Goal: Task Accomplishment & Management: Use online tool/utility

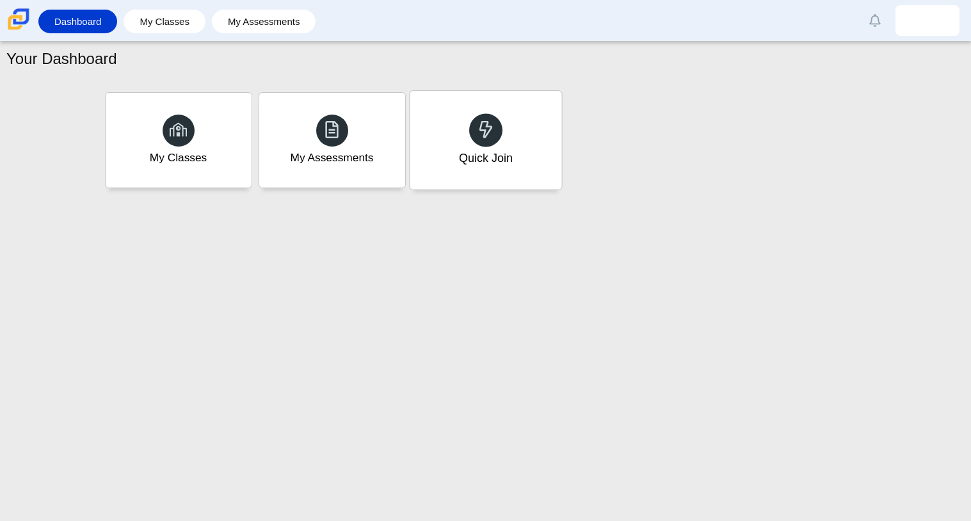
click at [475, 163] on div "Quick Join" at bounding box center [485, 158] width 54 height 17
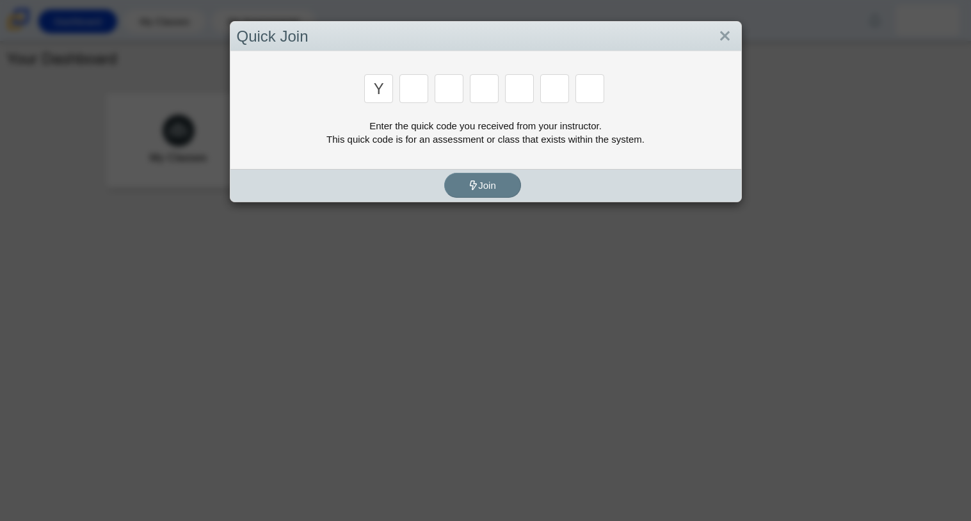
type input "y"
type input "3"
type input "k"
type input "e"
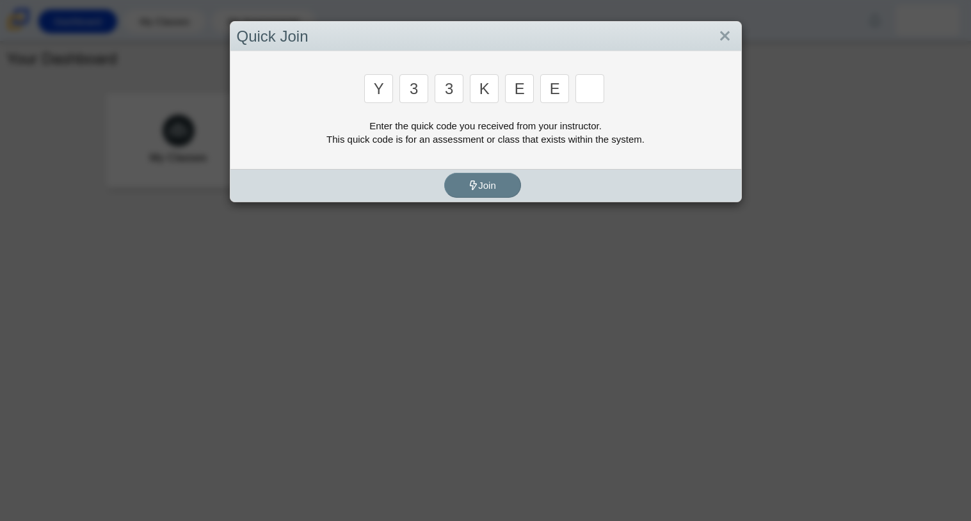
type input "e"
type input "4"
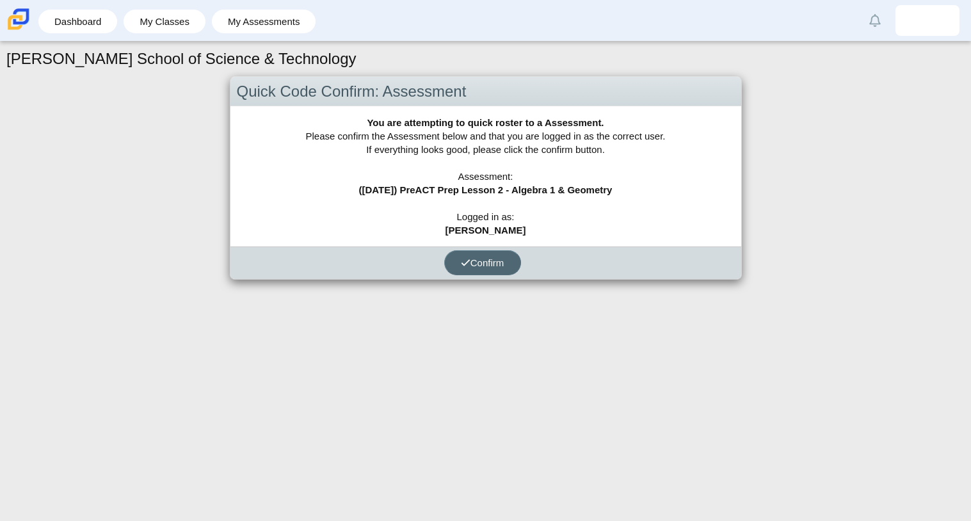
click at [501, 268] on button "Confirm" at bounding box center [482, 262] width 77 height 25
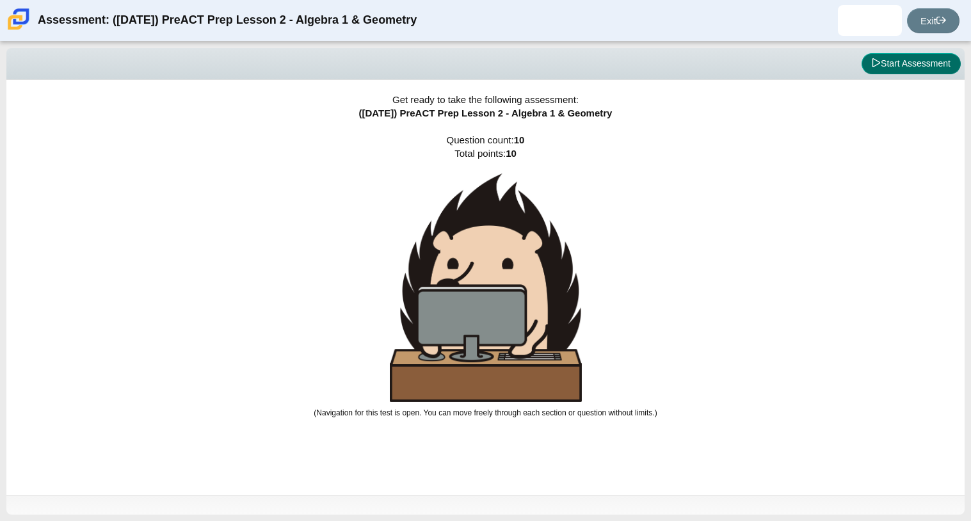
click at [884, 63] on button "Start Assessment" at bounding box center [911, 64] width 99 height 22
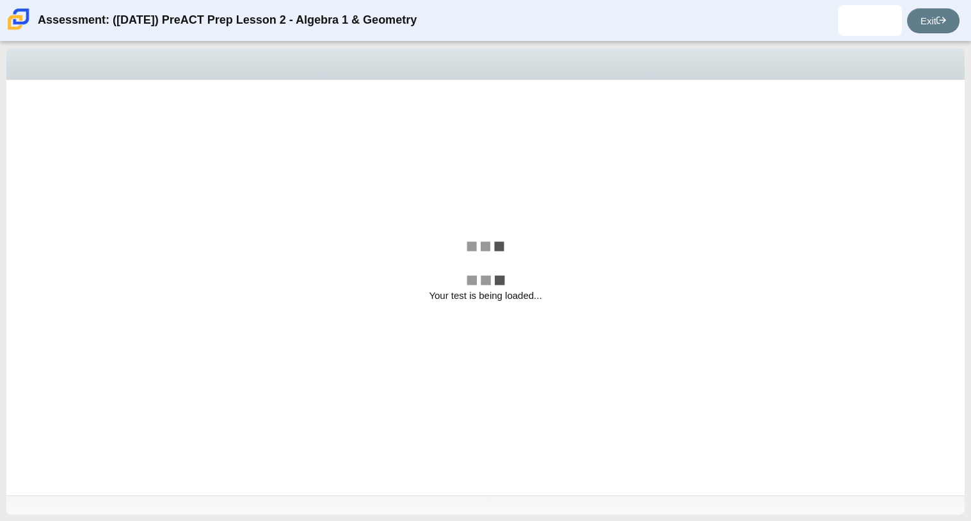
select select "489dcffd-4e6a-49cf-a9d6-ad1d4a911a4e"
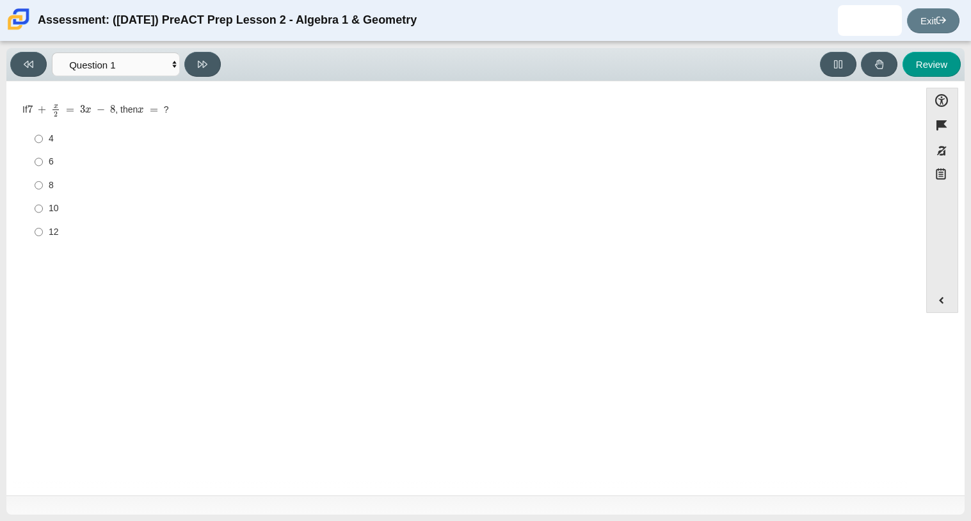
click at [140, 384] on div "Question If 7 + x 2 = 3 x − 8 , then x = ? Responses 4 4 6 6 8 8 10 10 12 12" at bounding box center [463, 291] width 901 height 400
click at [52, 241] on label "12 12" at bounding box center [464, 231] width 877 height 23
click at [43, 241] on input "12 12" at bounding box center [39, 231] width 8 height 23
radio input "true"
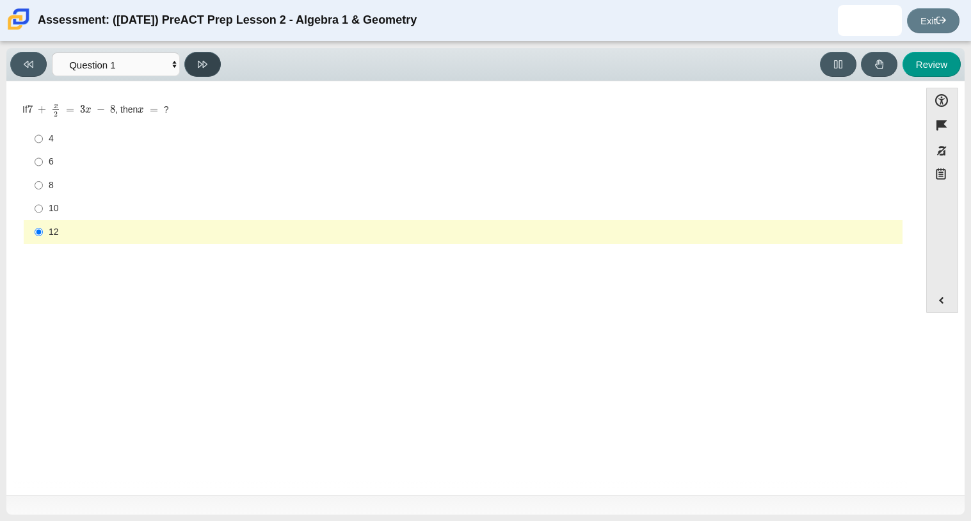
click at [204, 61] on icon at bounding box center [203, 65] width 10 height 10
select select "14773eaf-2ca1-47ae-afe7-a624a56f34b3"
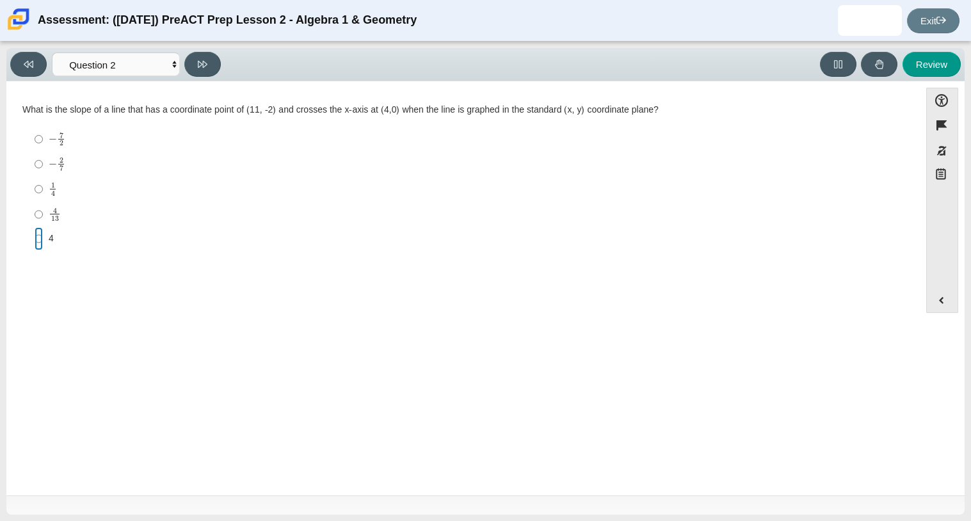
click at [39, 238] on input "4 4" at bounding box center [39, 238] width 8 height 23
radio input "true"
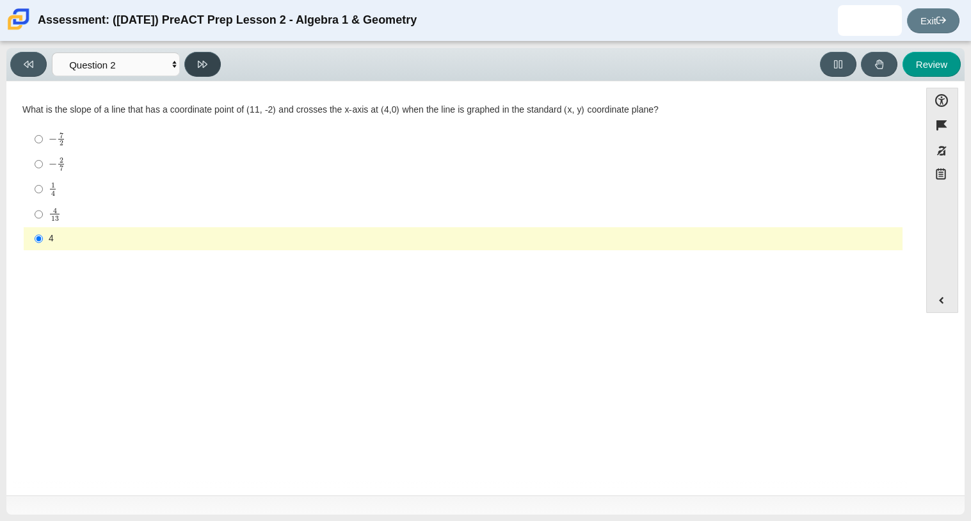
click at [214, 69] on button at bounding box center [202, 64] width 36 height 25
select select "97f4f5fa-a52e-4fed-af51-565bfcdf47cb"
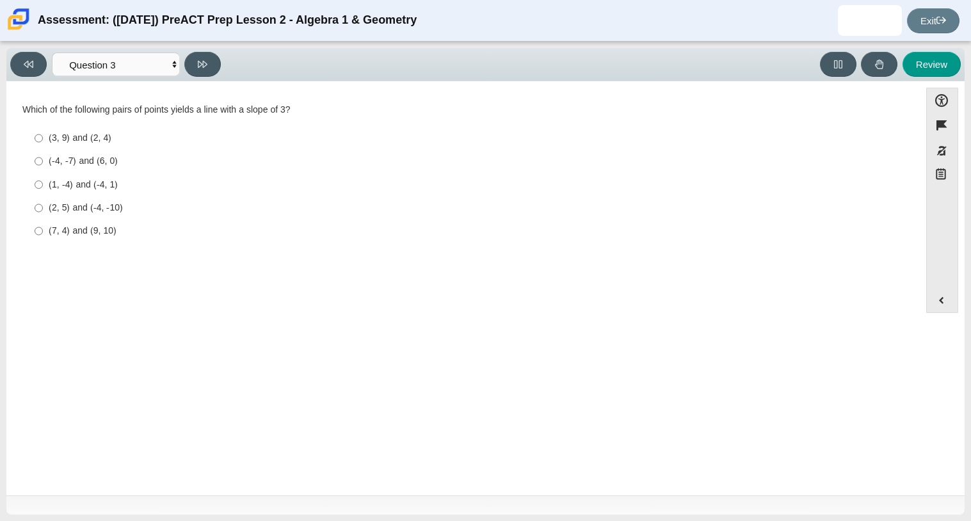
click at [93, 136] on div "(3, 9) and (2, 4)" at bounding box center [473, 138] width 849 height 13
click at [43, 136] on input "(3, 9) and (2, 4) (3, 9) and (2, 4)" at bounding box center [39, 138] width 8 height 23
radio input "true"
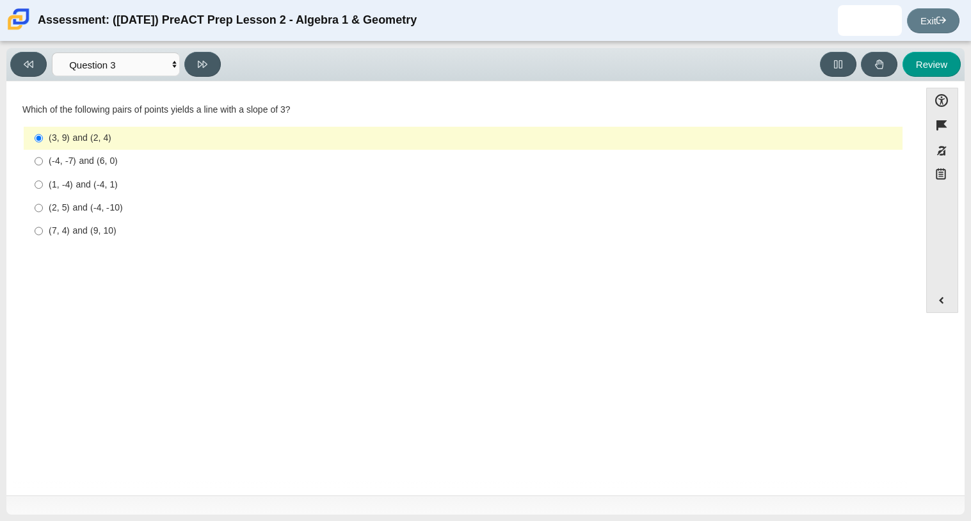
click at [115, 236] on div "(7, 4) and (9, 10)" at bounding box center [473, 231] width 849 height 13
click at [43, 236] on input "(7, 4) and (9, 10) (7, 4) and (9, 10)" at bounding box center [39, 231] width 8 height 23
radio input "true"
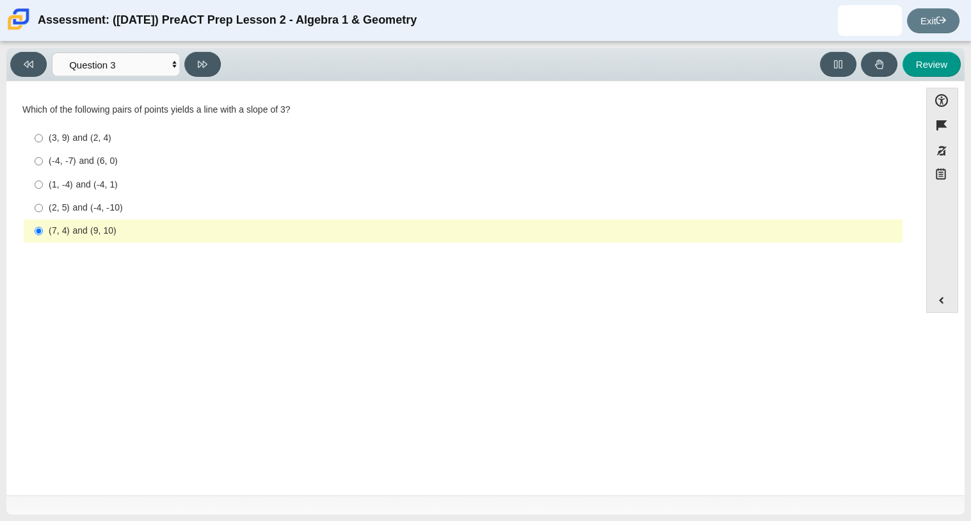
click at [115, 141] on div "(3, 9) and (2, 4)" at bounding box center [473, 138] width 849 height 13
click at [43, 141] on input "(3, 9) and (2, 4) (3, 9) and (2, 4)" at bounding box center [39, 138] width 8 height 23
radio input "true"
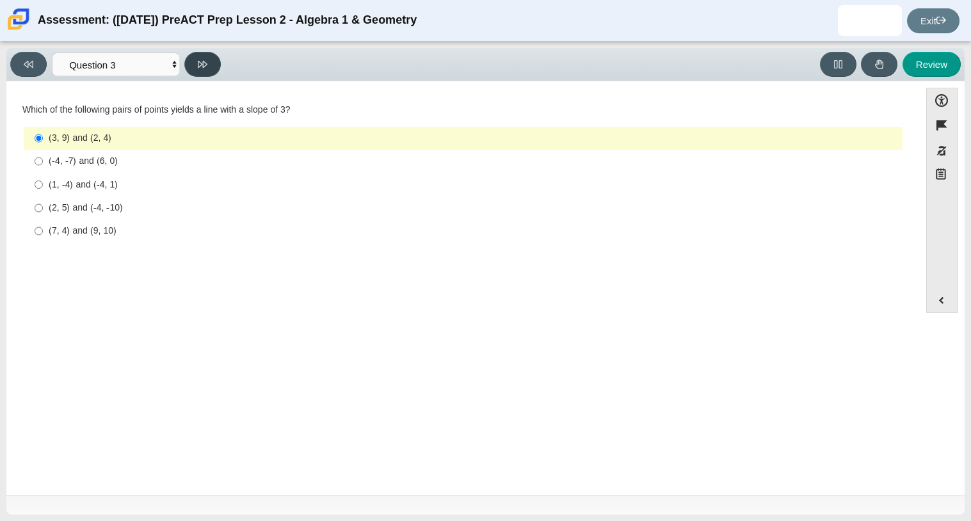
click at [200, 65] on icon at bounding box center [203, 65] width 10 height 10
select select "bbf5d072-3e0b-44c4-9a12-6e7c9033f65b"
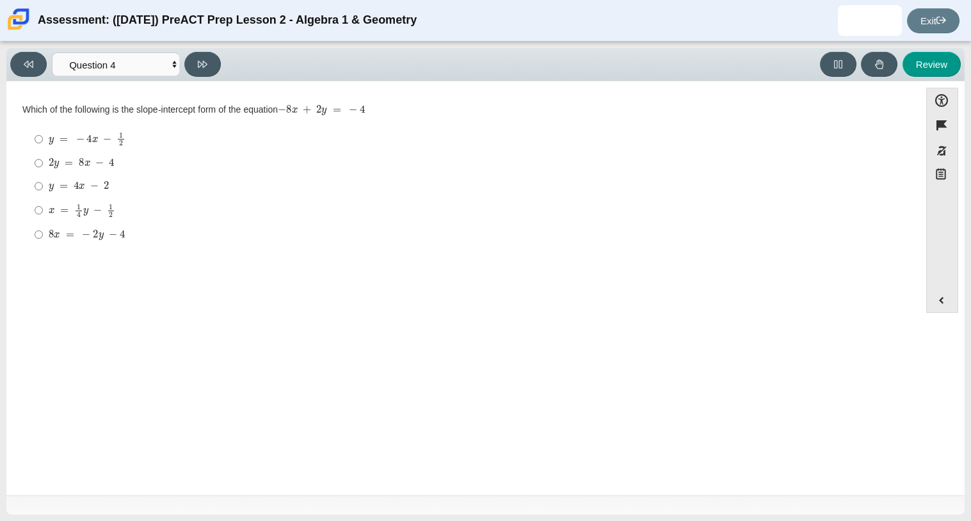
click at [78, 178] on mjx-container "y = 4 x − 2" at bounding box center [79, 185] width 60 height 24
click at [43, 178] on input "y = 4 x − 2 y = 4 x − 2" at bounding box center [39, 186] width 8 height 23
radio input "true"
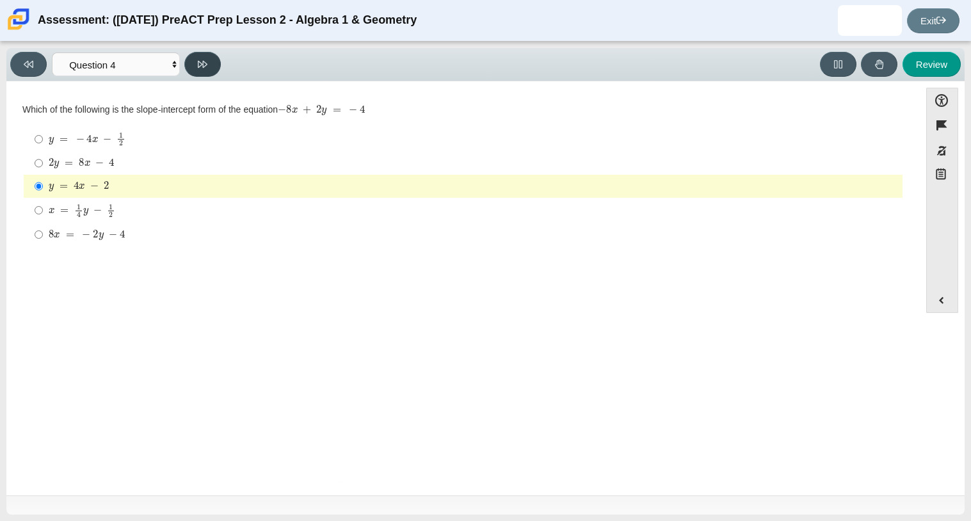
click at [203, 68] on icon at bounding box center [203, 65] width 10 height 10
select select "ed62e223-81bd-4cbf-ab48-ab975844bd1f"
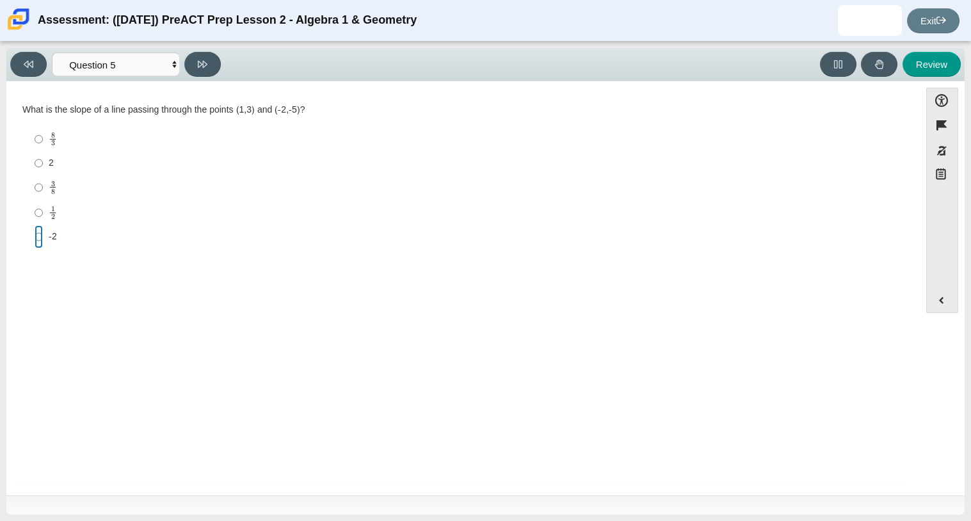
click at [35, 235] on input "-2 -2" at bounding box center [39, 236] width 8 height 23
radio input "true"
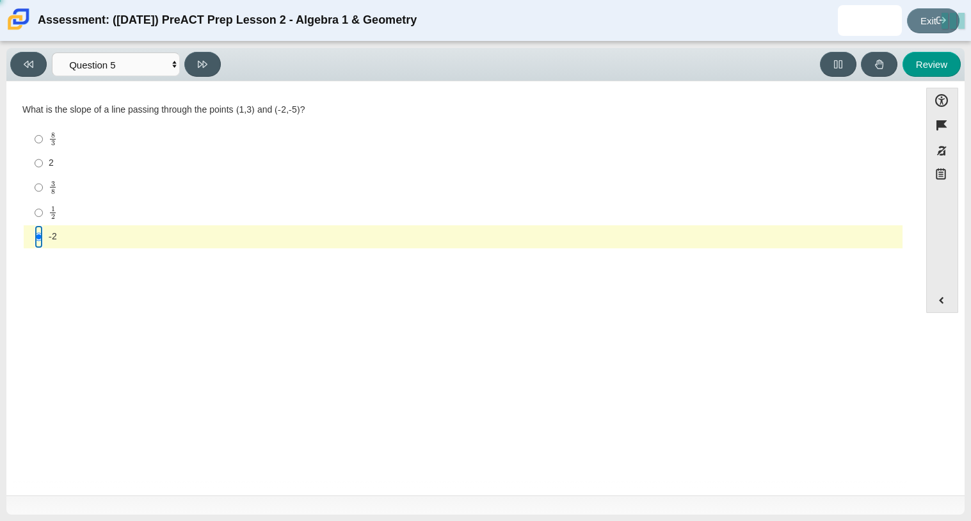
click at [38, 234] on input "-2 -2" at bounding box center [39, 236] width 8 height 23
click at [197, 73] on button at bounding box center [202, 64] width 36 height 25
select select "ce81fe10-bf29-4b5e-8bd7-4f47f2fed4d8"
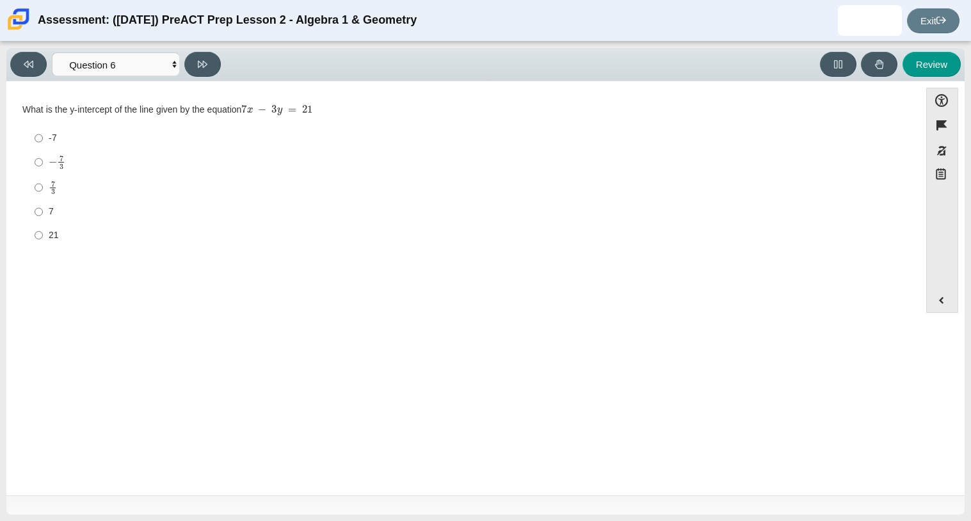
click at [54, 163] on mjx-c "Assessment items" at bounding box center [53, 162] width 8 height 7
click at [43, 163] on input "− 7 3 negative 7 thirds" at bounding box center [39, 162] width 8 height 25
radio input "true"
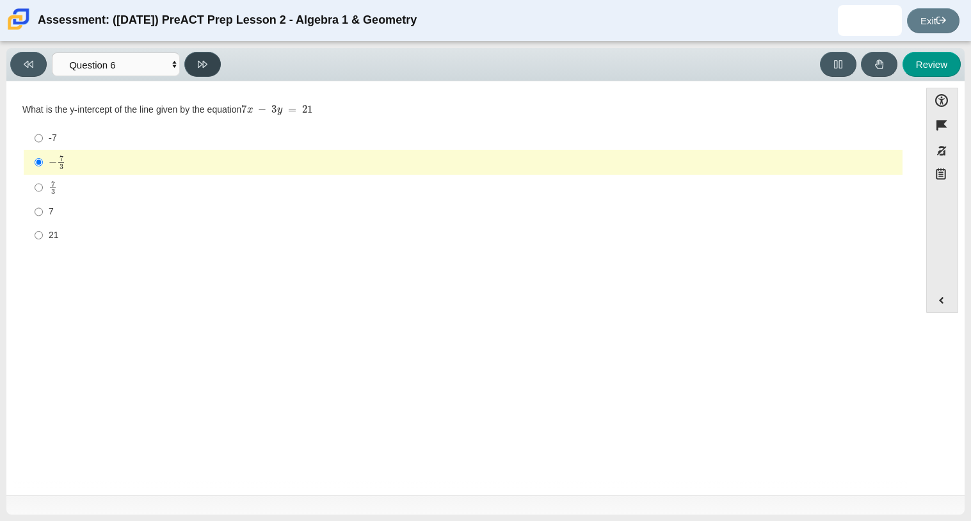
click at [196, 70] on button at bounding box center [202, 64] width 36 height 25
select select "96b71634-eacb-4f7e-8aef-411727d9bcba"
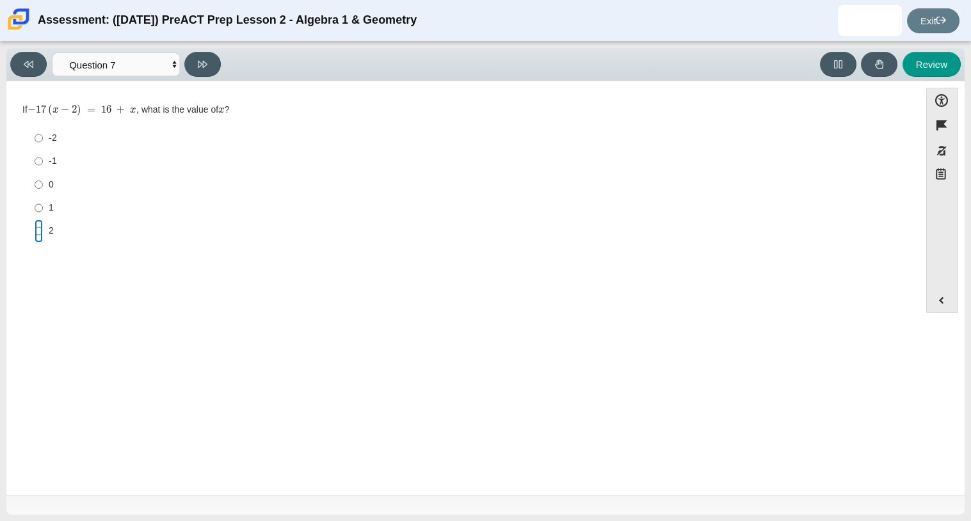
click at [41, 226] on input "2 2" at bounding box center [39, 231] width 8 height 23
radio input "true"
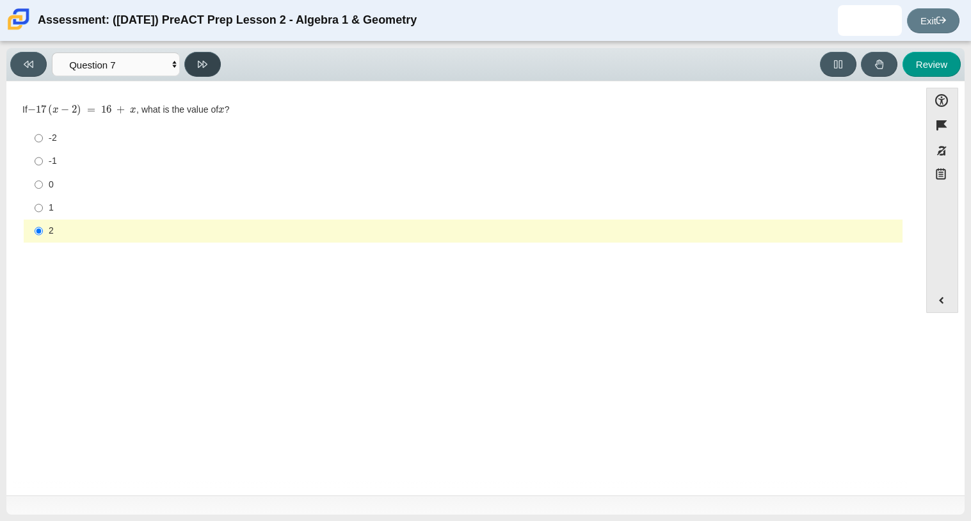
click at [198, 74] on button at bounding box center [202, 64] width 36 height 25
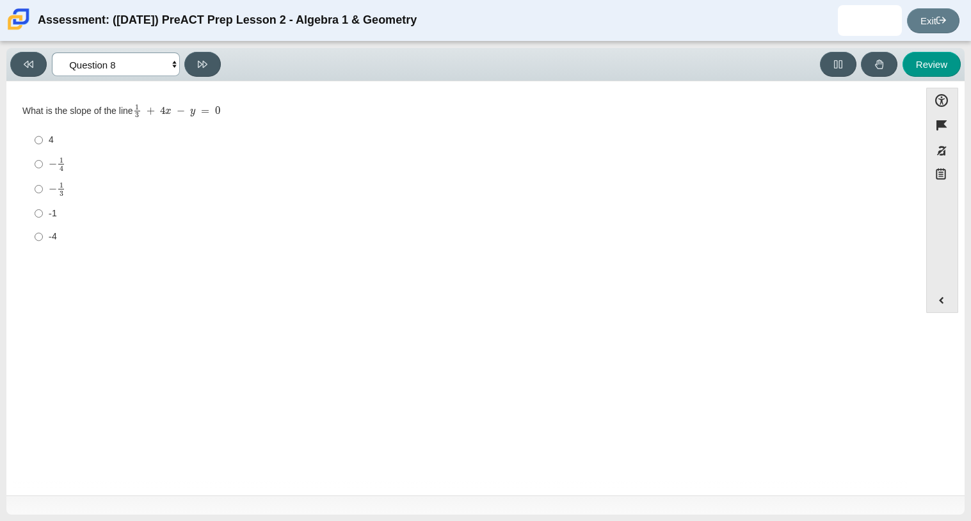
click at [147, 67] on select "Questions Question 1 Question 2 Question 3 Question 4 Question 5 Question 6 Que…" at bounding box center [116, 65] width 128 height 24
click at [52, 53] on select "Questions Question 1 Question 2 Question 3 Question 4 Question 5 Question 6 Que…" at bounding box center [116, 65] width 128 height 24
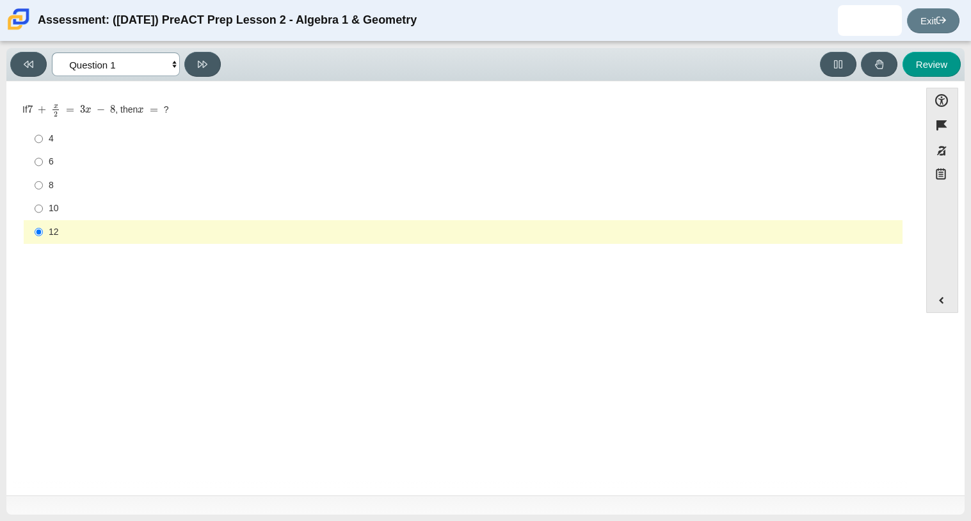
click at [143, 56] on select "Questions Question 1 Question 2 Question 3 Question 4 Question 5 Question 6 Que…" at bounding box center [116, 65] width 128 height 24
click at [52, 53] on select "Questions Question 1 Question 2 Question 3 Question 4 Question 5 Question 6 Que…" at bounding box center [116, 65] width 128 height 24
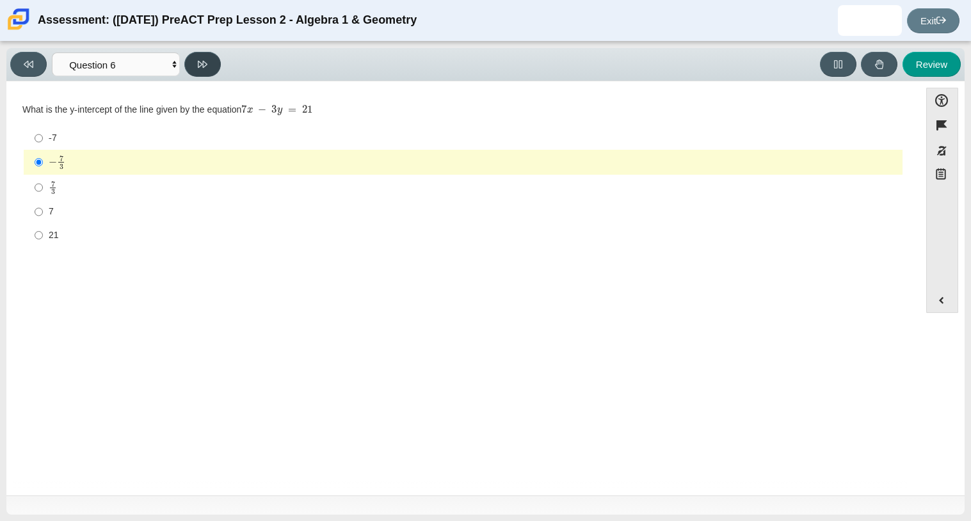
click at [195, 70] on button at bounding box center [202, 64] width 36 height 25
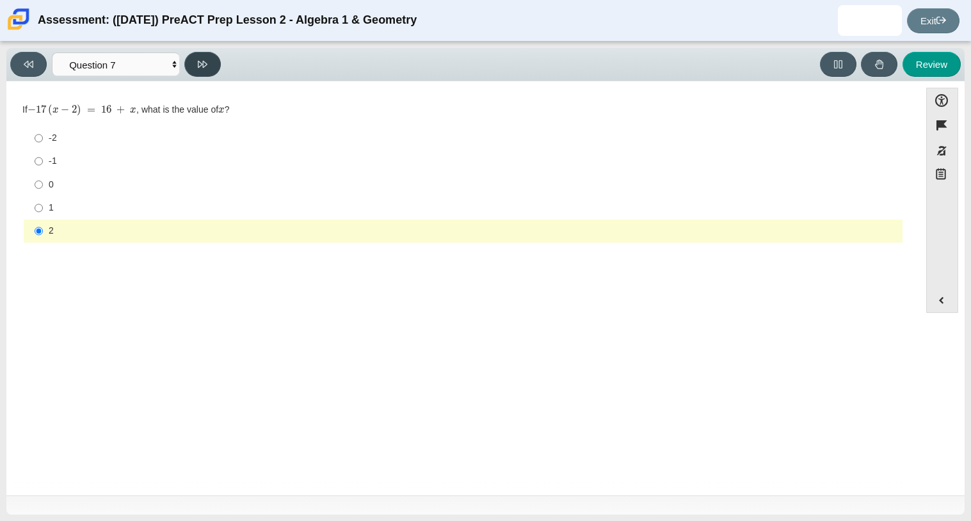
click at [195, 70] on button at bounding box center [202, 64] width 36 height 25
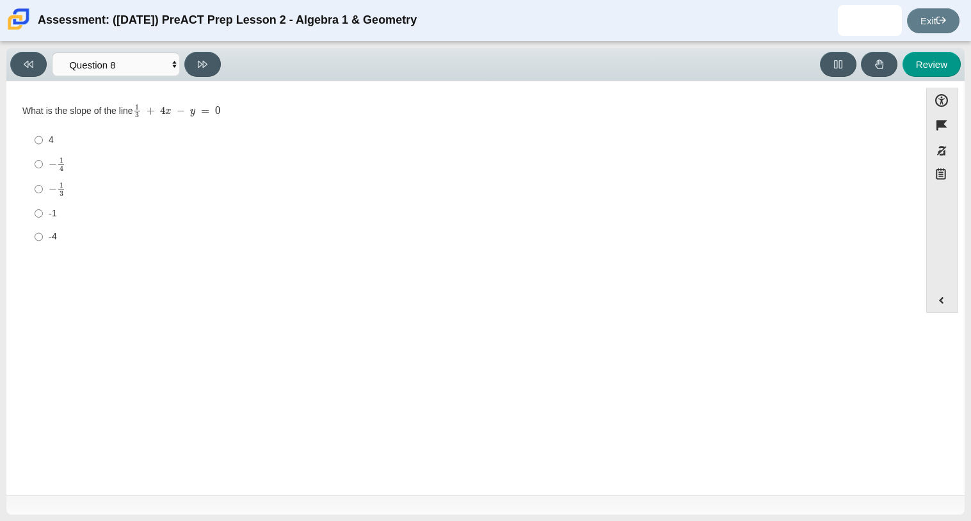
click at [166, 368] on div "Question What is the slope of the line 1 3 + 4 x − y = 0 Responses 4 4 − 1 4 ne…" at bounding box center [463, 291] width 901 height 400
click at [83, 53] on select "Questions Question 1 Question 2 Question 3 Question 4 Question 5 Question 6 Que…" at bounding box center [116, 65] width 128 height 24
click at [52, 53] on select "Questions Question 1 Question 2 Question 3 Question 4 Question 5 Question 6 Que…" at bounding box center [116, 65] width 128 height 24
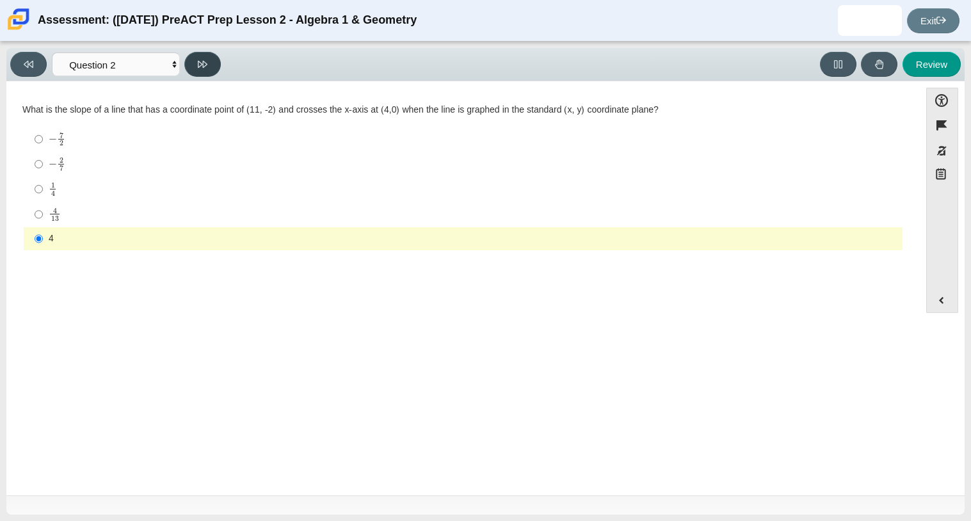
click at [195, 72] on button at bounding box center [202, 64] width 36 height 25
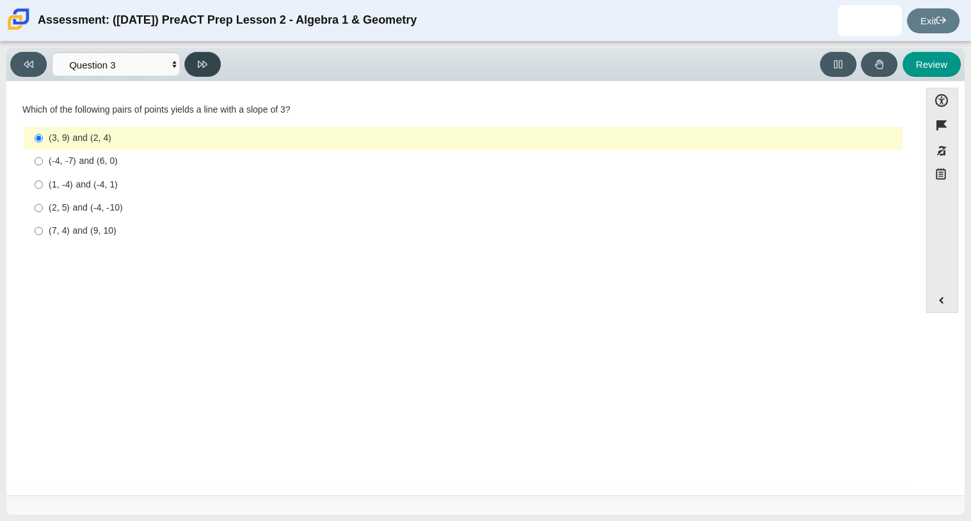
click at [195, 72] on button at bounding box center [202, 64] width 36 height 25
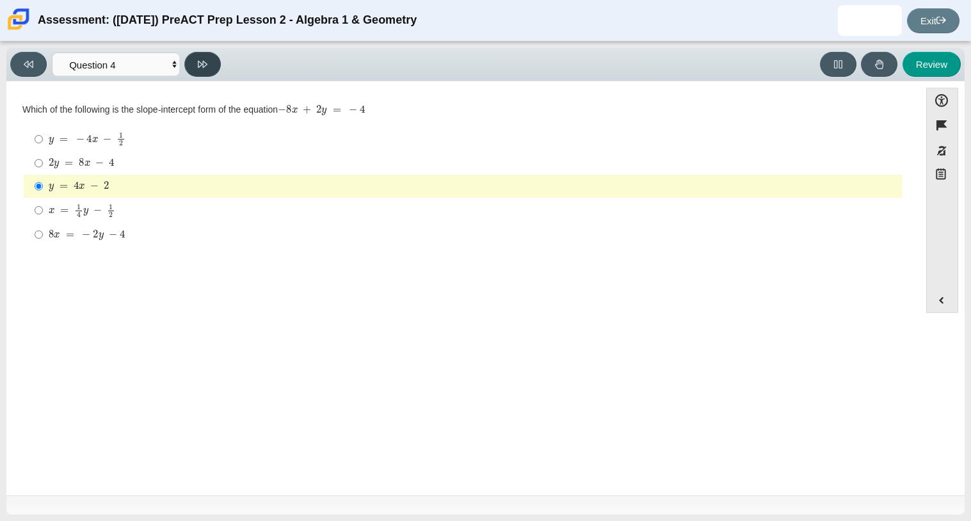
click at [195, 72] on button at bounding box center [202, 64] width 36 height 25
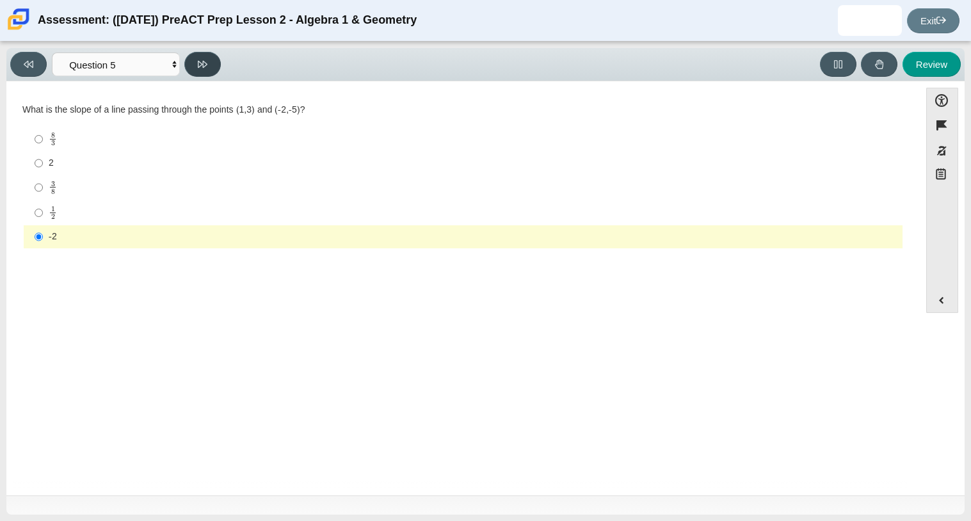
click at [195, 72] on button at bounding box center [202, 64] width 36 height 25
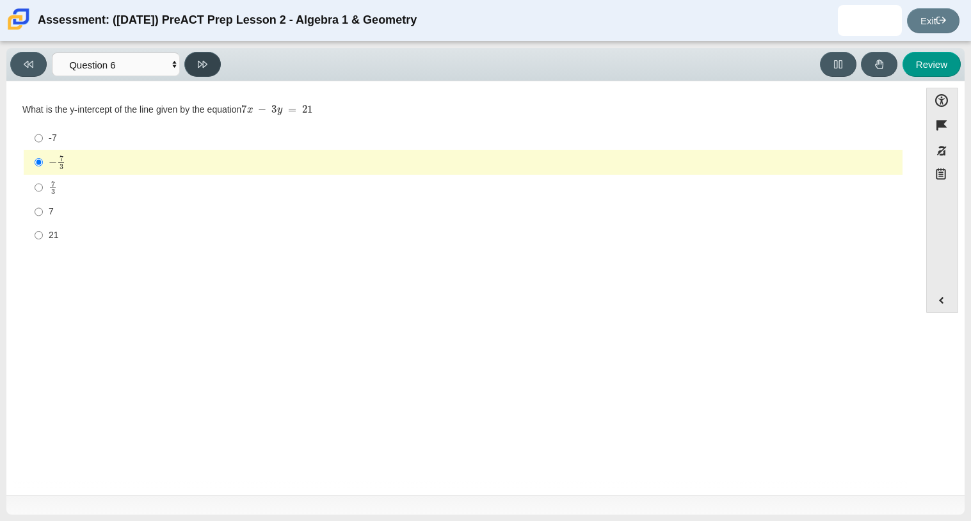
click at [195, 72] on button at bounding box center [202, 64] width 36 height 25
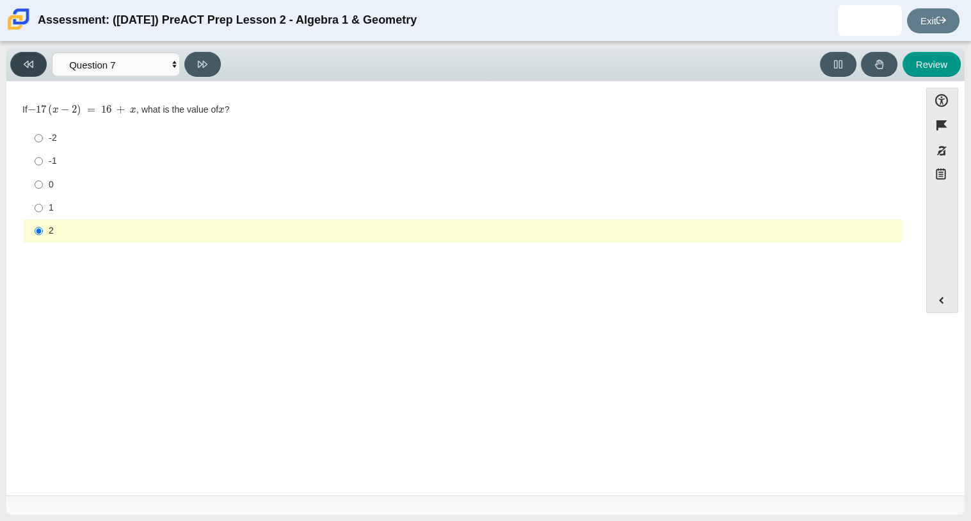
click at [45, 65] on button at bounding box center [28, 64] width 36 height 25
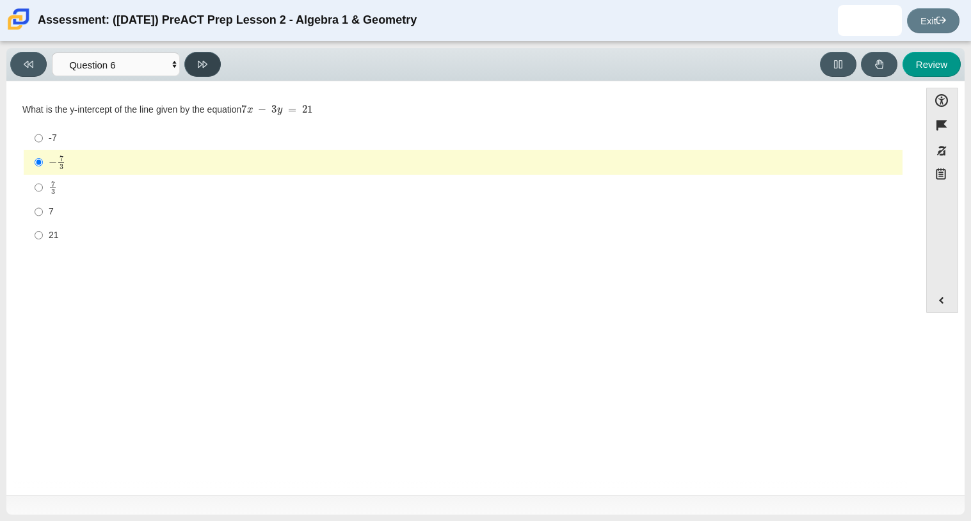
click at [197, 60] on button at bounding box center [202, 64] width 36 height 25
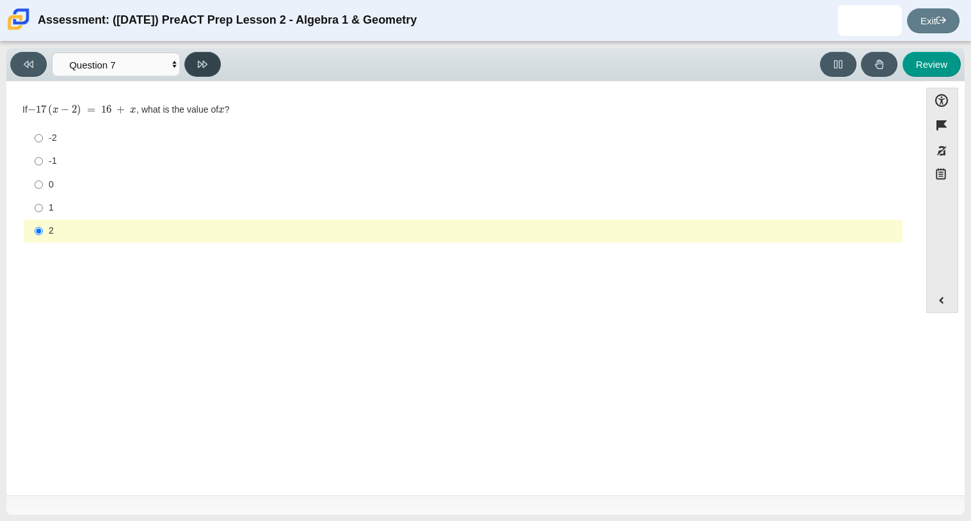
click at [197, 60] on button at bounding box center [202, 64] width 36 height 25
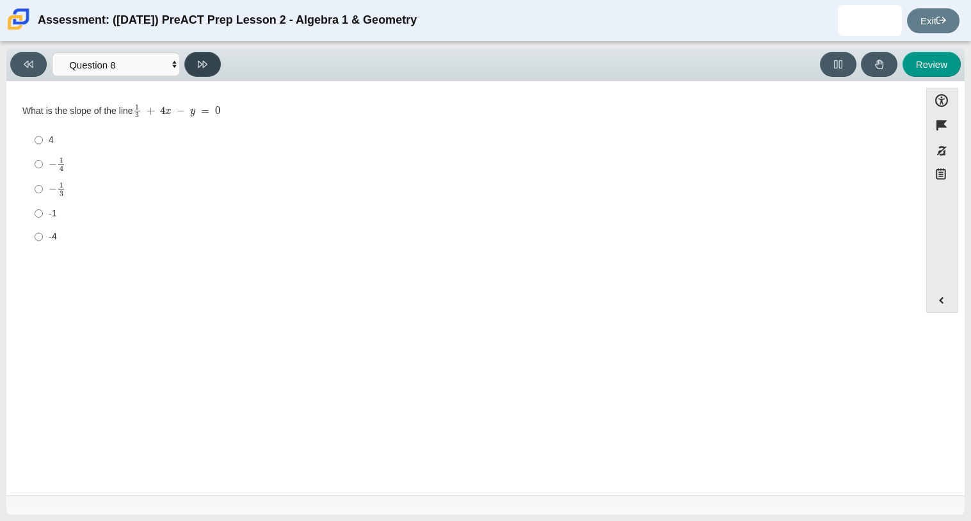
click at [197, 60] on button at bounding box center [202, 64] width 36 height 25
select select "89427bb7-e313-4f00-988f-8b8255897029"
click at [57, 189] on div "7" at bounding box center [473, 185] width 849 height 13
click at [43, 189] on input "7 7" at bounding box center [39, 184] width 8 height 23
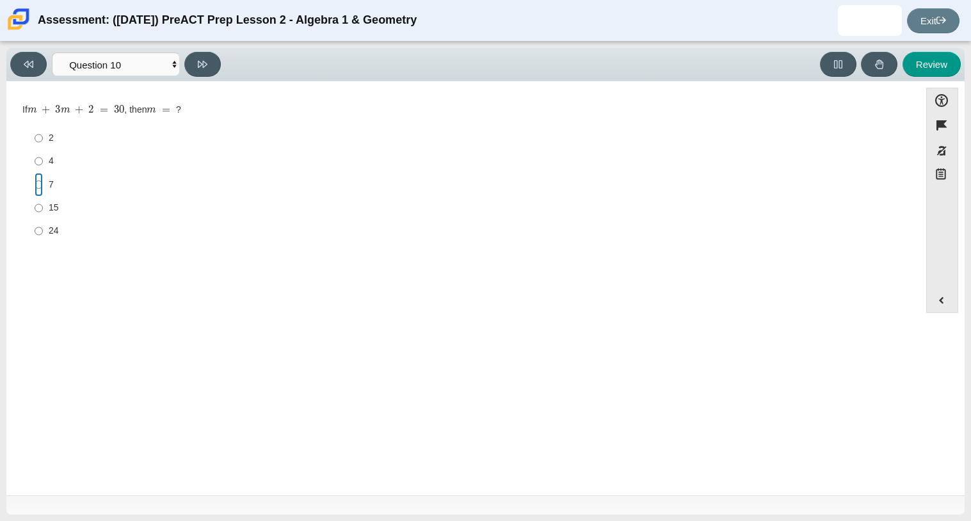
radio input "true"
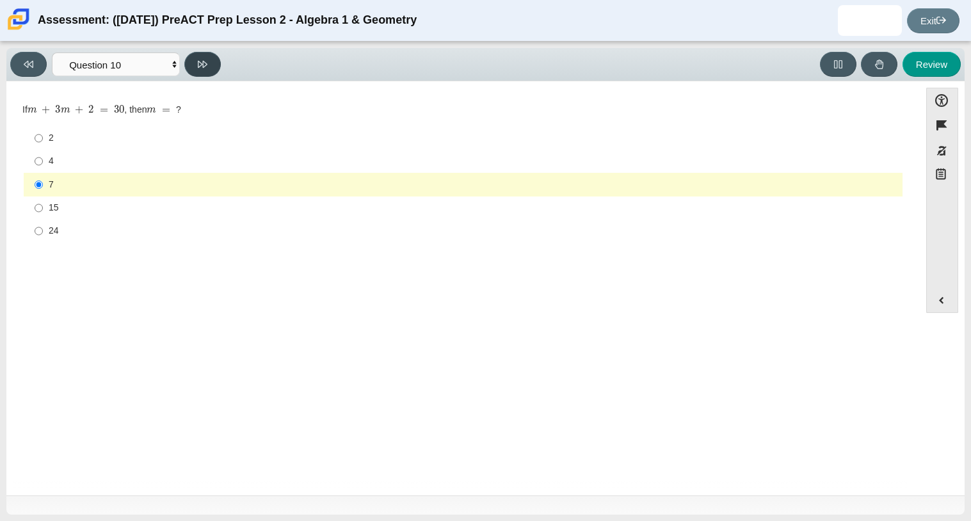
click at [206, 60] on icon at bounding box center [203, 65] width 10 height 10
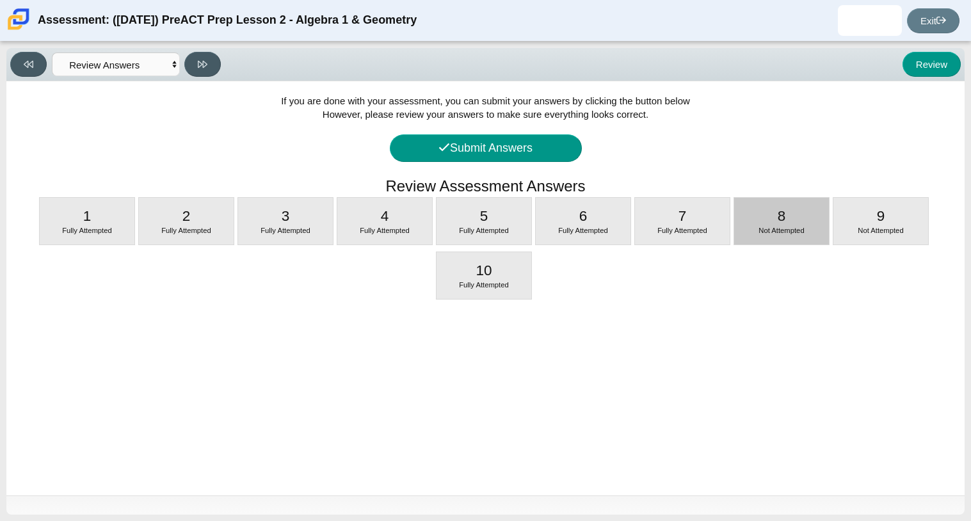
click at [779, 221] on span "8" at bounding box center [782, 216] width 8 height 16
select select "ec95ace6-bebc-42b8-9428-40567494d4da"
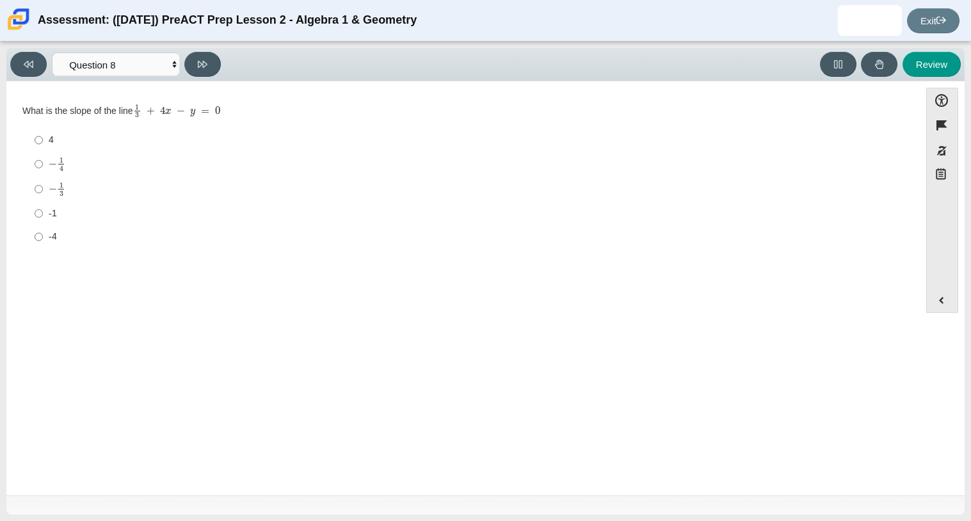
click at [52, 220] on label "-1 -1" at bounding box center [464, 213] width 877 height 23
click at [43, 220] on input "-1 -1" at bounding box center [39, 213] width 8 height 23
radio input "true"
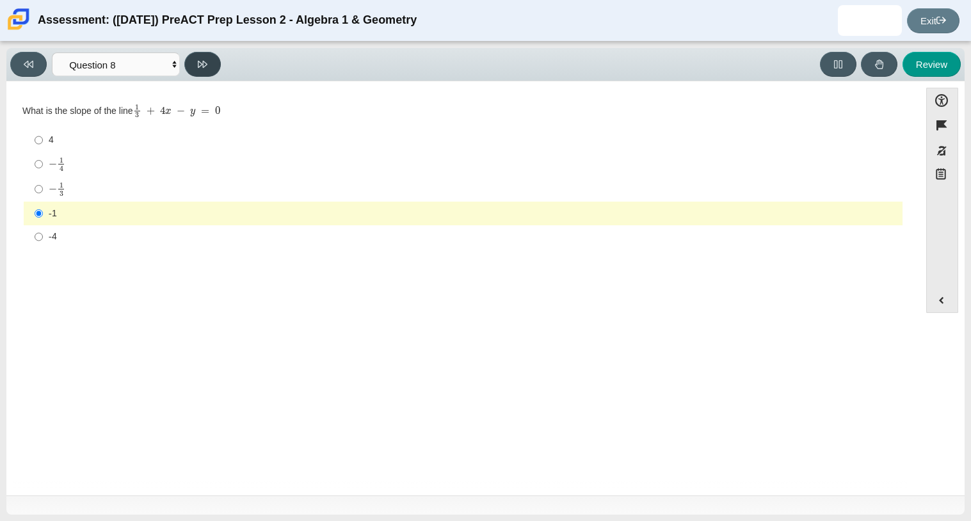
click at [206, 66] on icon at bounding box center [203, 65] width 10 height 10
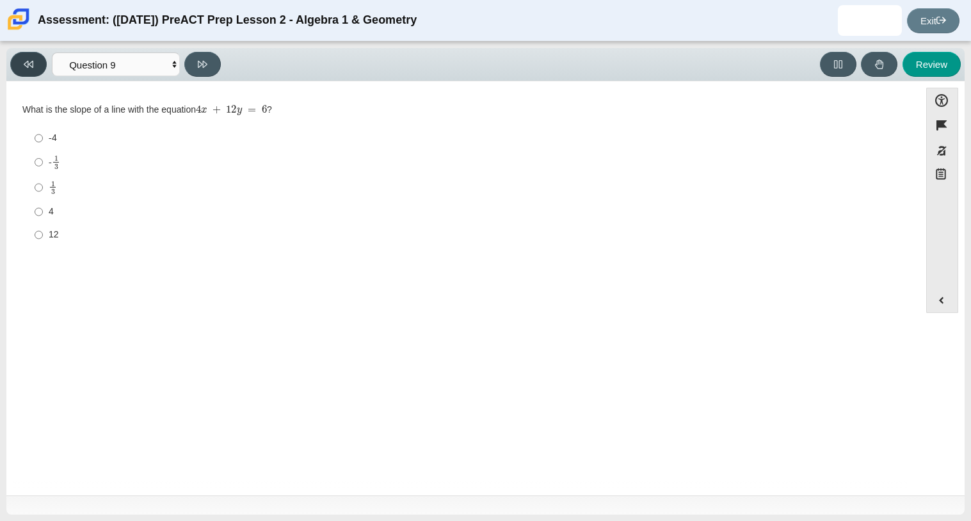
click at [26, 61] on icon at bounding box center [29, 64] width 10 height 7
select select "ec95ace6-bebc-42b8-9428-40567494d4da"
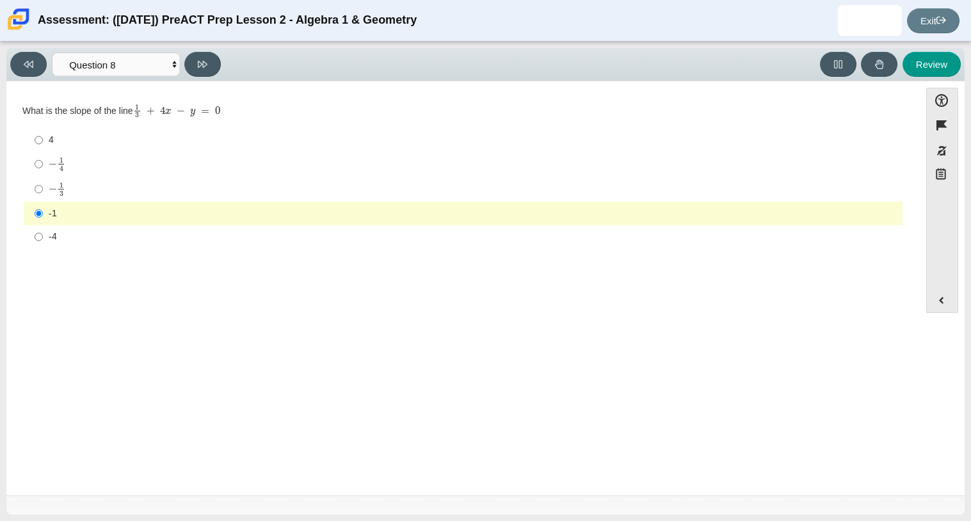
click at [44, 156] on label "− 1 4 negative 1 fourth" at bounding box center [464, 164] width 877 height 25
click at [43, 156] on input "− 1 4 negative 1 fourth" at bounding box center [39, 164] width 8 height 25
radio input "true"
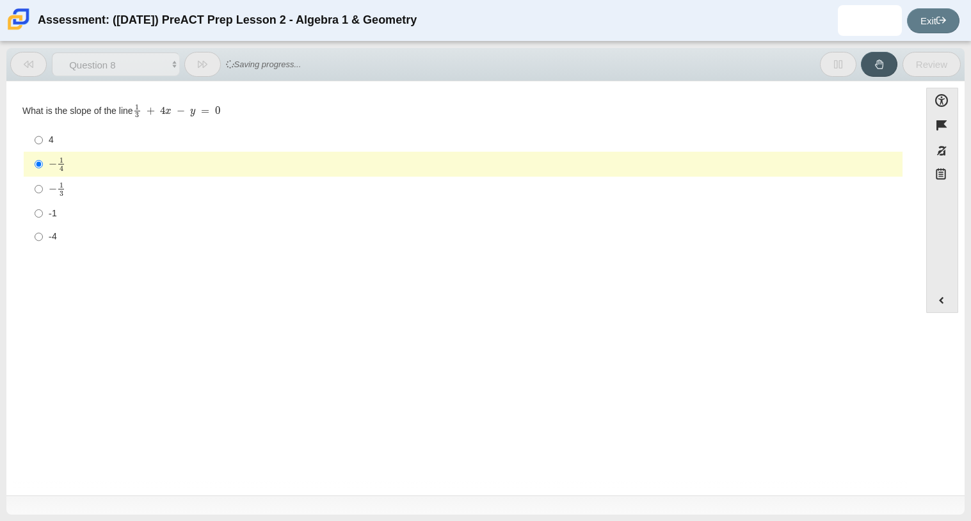
click at [45, 162] on label "− 1 4 negative 1 fourth" at bounding box center [464, 164] width 877 height 25
click at [43, 162] on input "− 1 4 negative 1 fourth" at bounding box center [39, 164] width 8 height 25
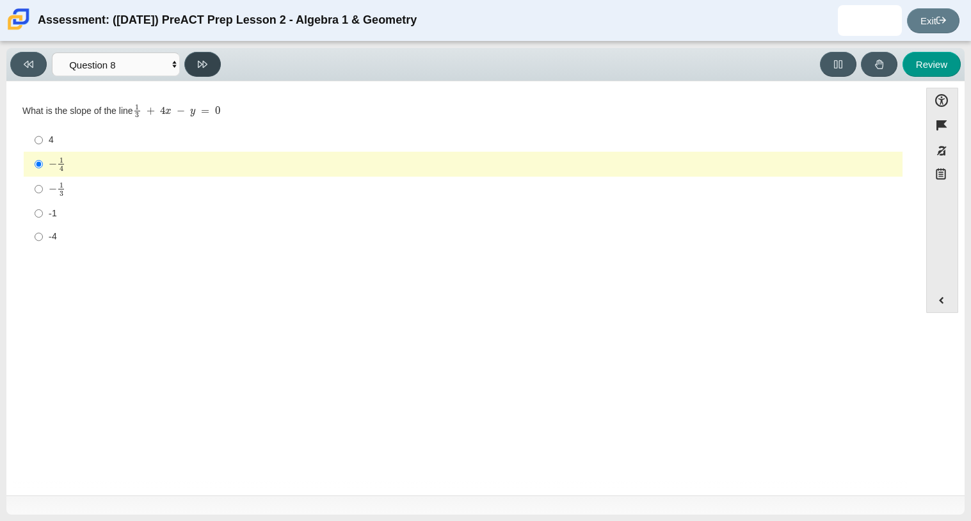
click at [214, 60] on button at bounding box center [202, 64] width 36 height 25
select select "210571de-36a6-4d8e-a361-ceff8ef801dc"
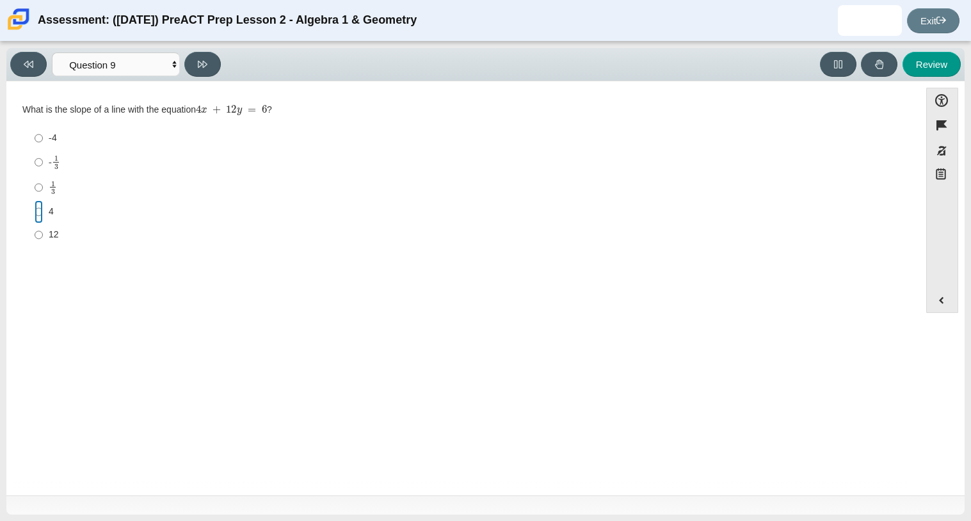
click at [42, 213] on input "4 4" at bounding box center [39, 211] width 8 height 23
radio input "true"
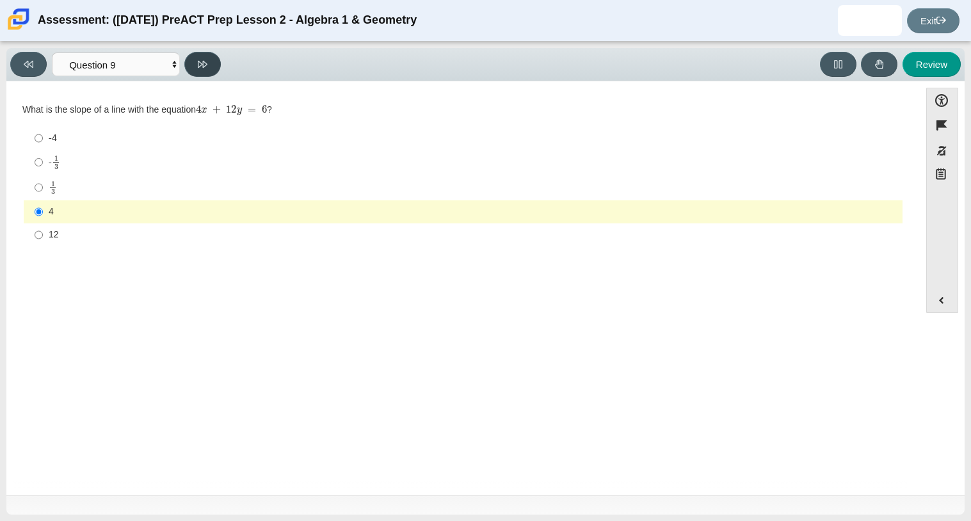
click at [190, 75] on button at bounding box center [202, 64] width 36 height 25
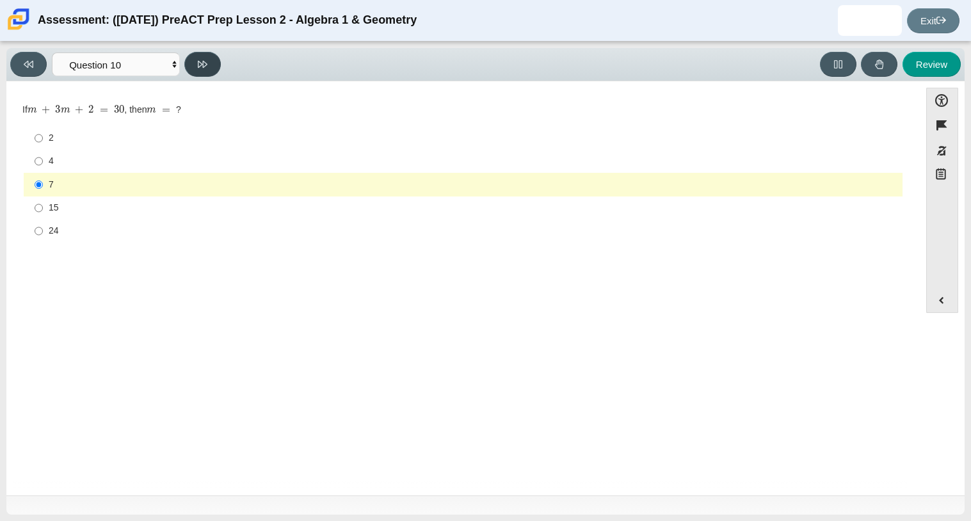
click at [193, 76] on button at bounding box center [202, 64] width 36 height 25
select select "review"
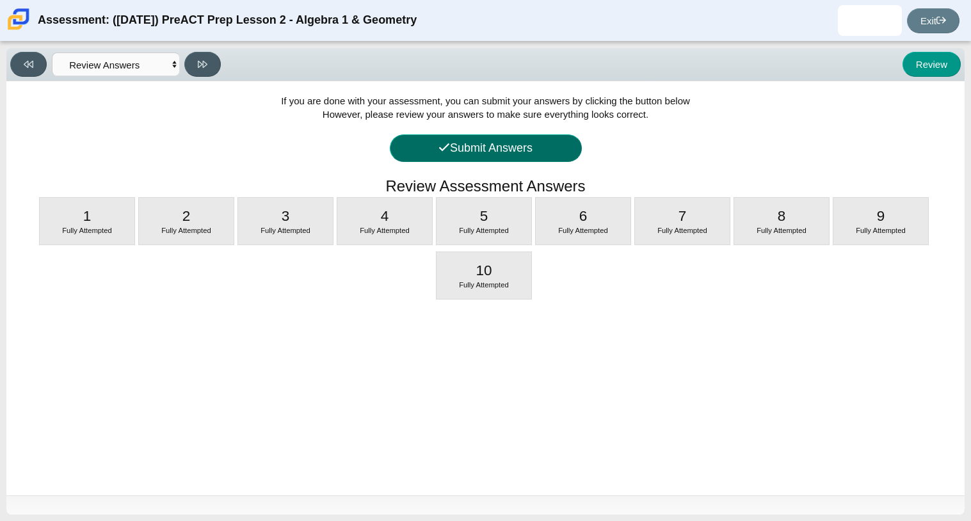
click at [439, 152] on icon at bounding box center [445, 148] width 12 height 12
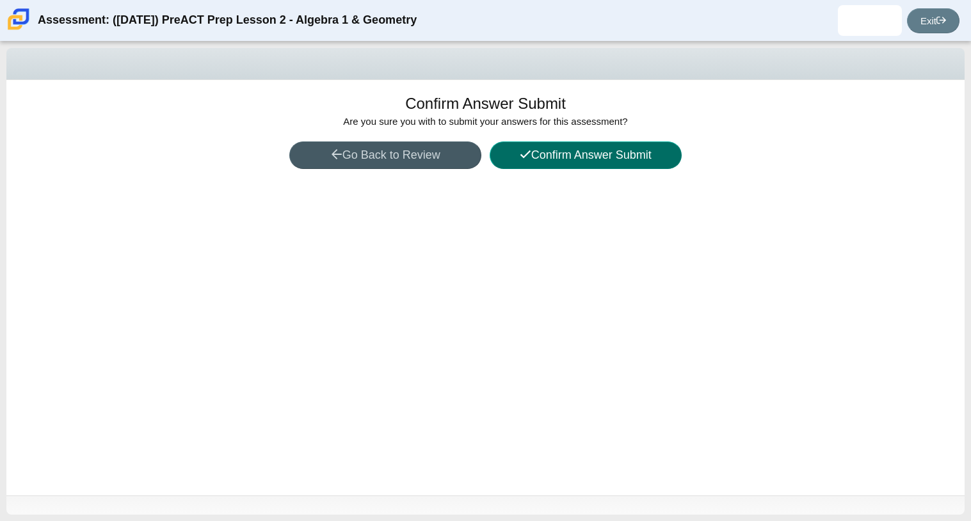
click at [547, 165] on button "Confirm Answer Submit" at bounding box center [586, 156] width 192 height 28
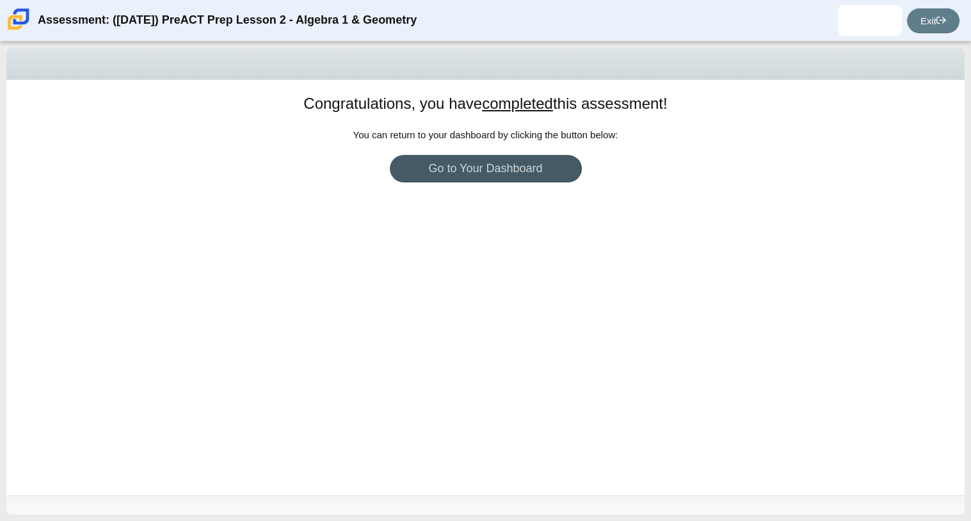
click at [380, 194] on div "Congratulations, you have completed this assessment! You can return to your das…" at bounding box center [485, 288] width 959 height 416
click at [434, 179] on link "Go to Your Dashboard" at bounding box center [486, 169] width 192 height 28
